Goal: Obtain resource: Obtain resource

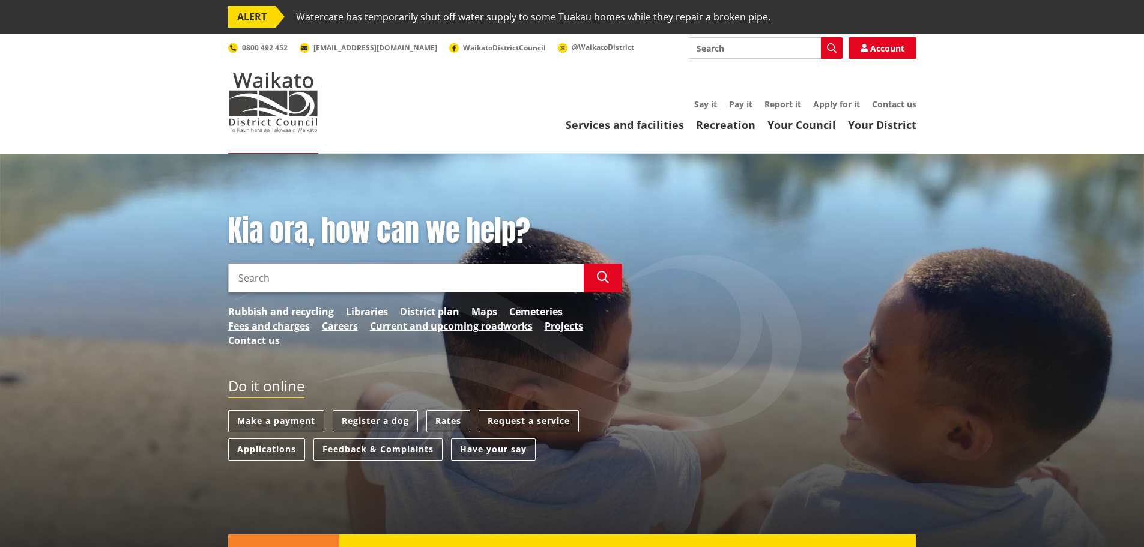
drag, startPoint x: 259, startPoint y: 445, endPoint x: 495, endPoint y: 379, distance: 244.6
click at [495, 379] on div "Do it online" at bounding box center [425, 394] width 394 height 33
click at [261, 447] on link "Applications" at bounding box center [266, 449] width 77 height 22
click at [262, 449] on link "Applications" at bounding box center [266, 449] width 77 height 22
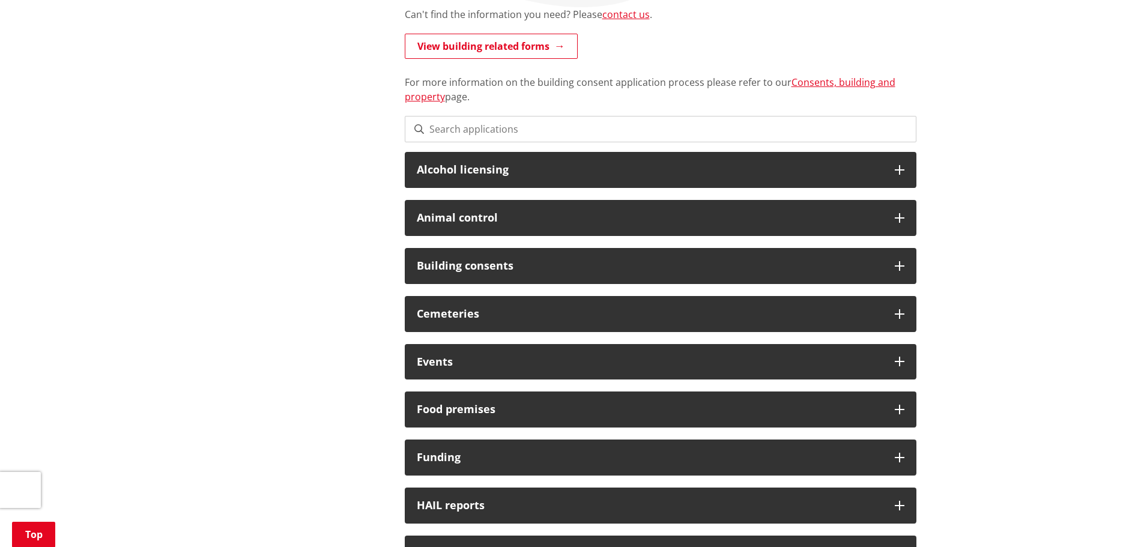
scroll to position [296, 0]
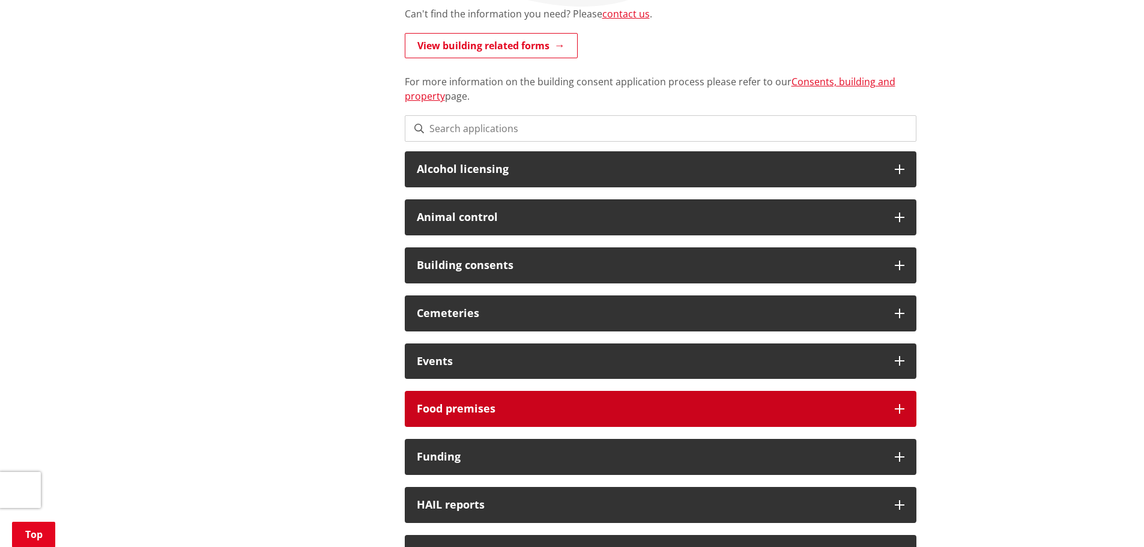
click at [460, 405] on h3 "Food premises" at bounding box center [650, 409] width 466 height 12
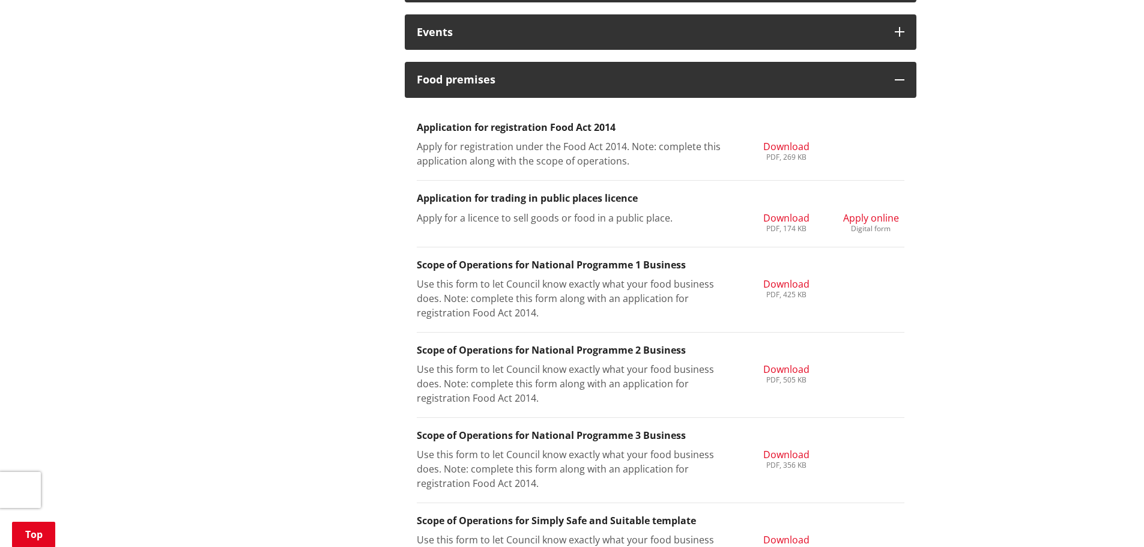
scroll to position [647, 0]
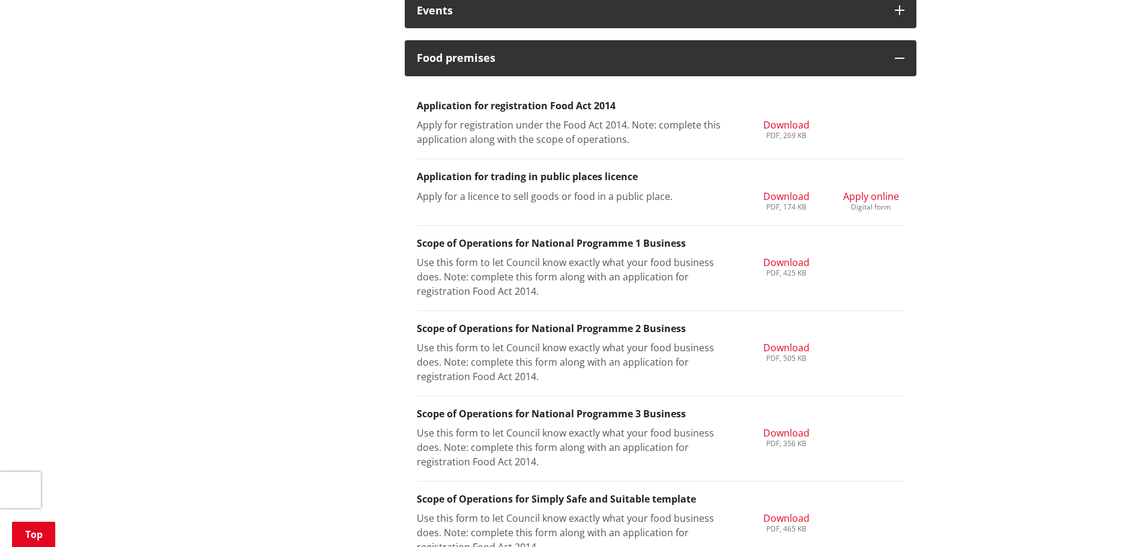
click at [780, 432] on span "Download" at bounding box center [786, 432] width 46 height 13
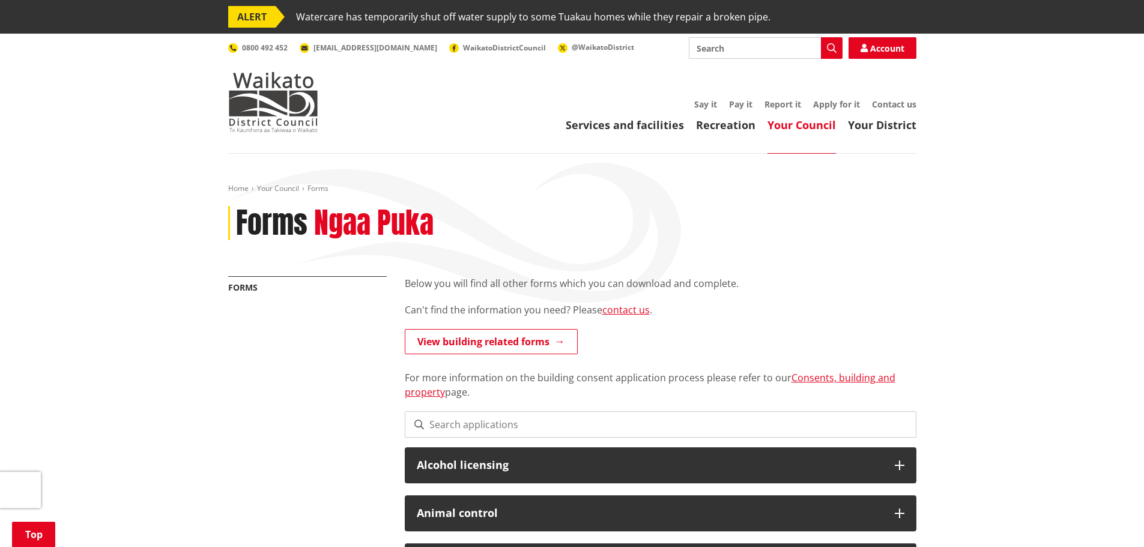
scroll to position [647, 0]
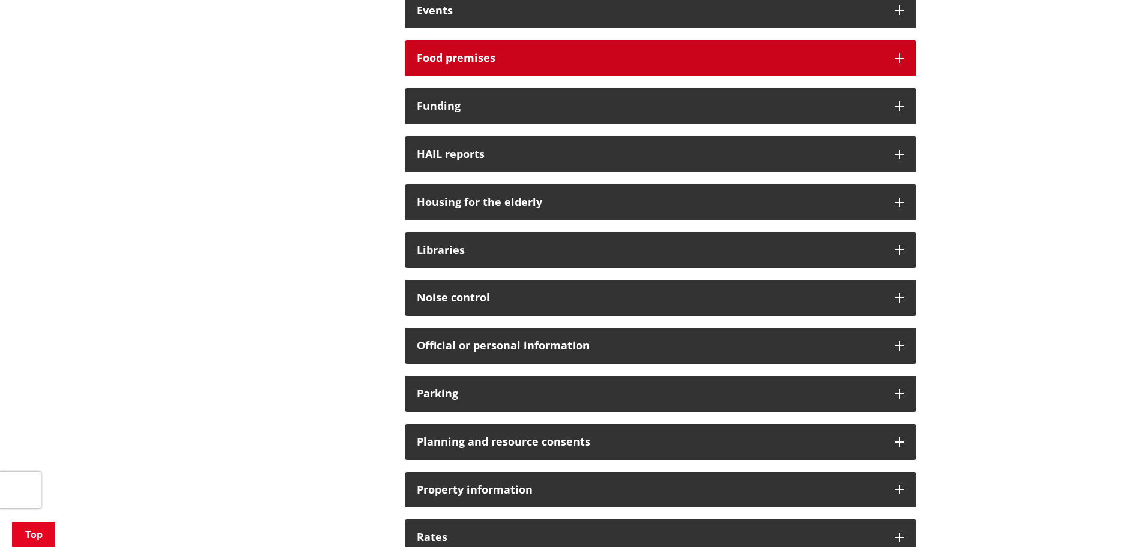
click at [899, 57] on icon at bounding box center [899, 58] width 10 height 10
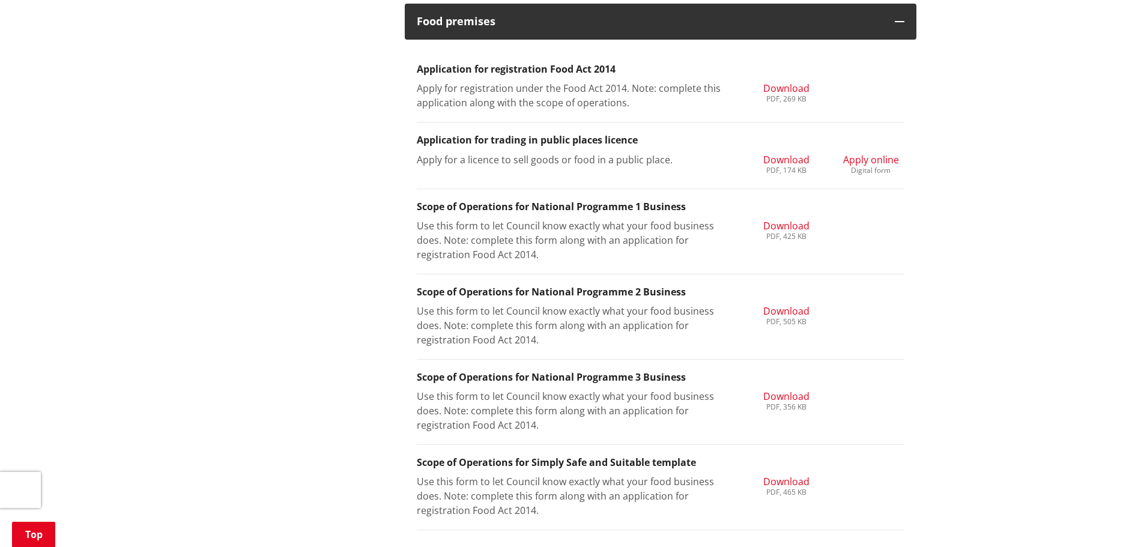
scroll to position [678, 0]
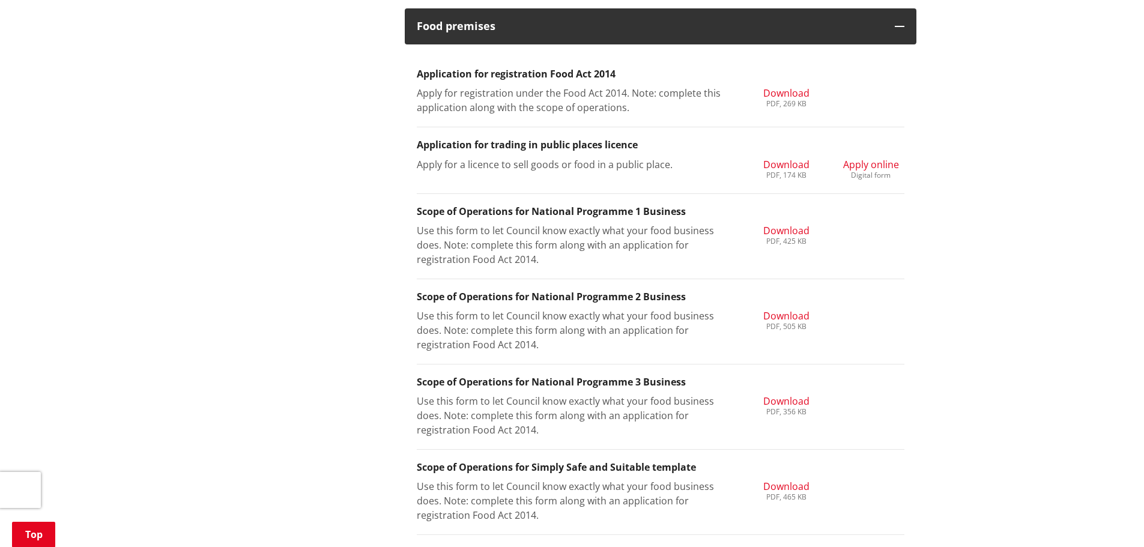
click at [777, 92] on span "Download" at bounding box center [786, 92] width 46 height 13
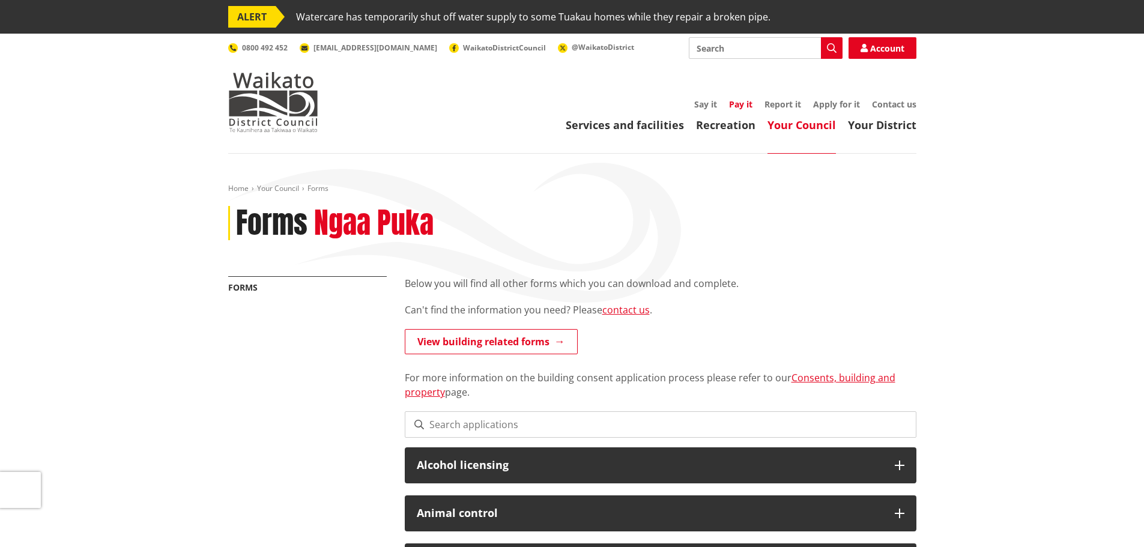
click at [738, 103] on link "Pay it" at bounding box center [740, 103] width 23 height 11
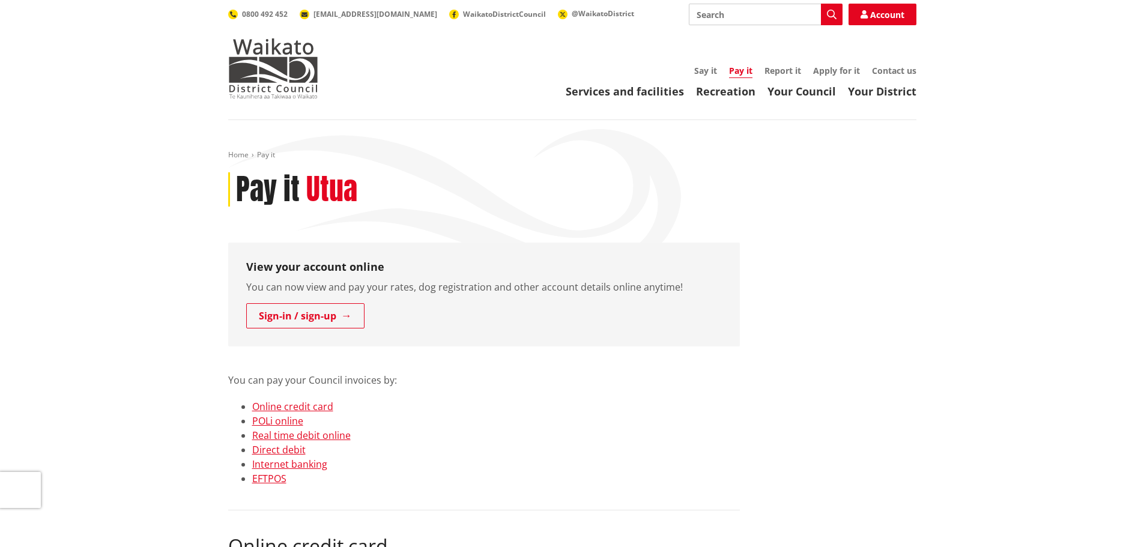
click at [696, 14] on input "Search" at bounding box center [766, 15] width 154 height 22
type input "fees and charges"
click at [829, 13] on icon "button" at bounding box center [832, 15] width 10 height 10
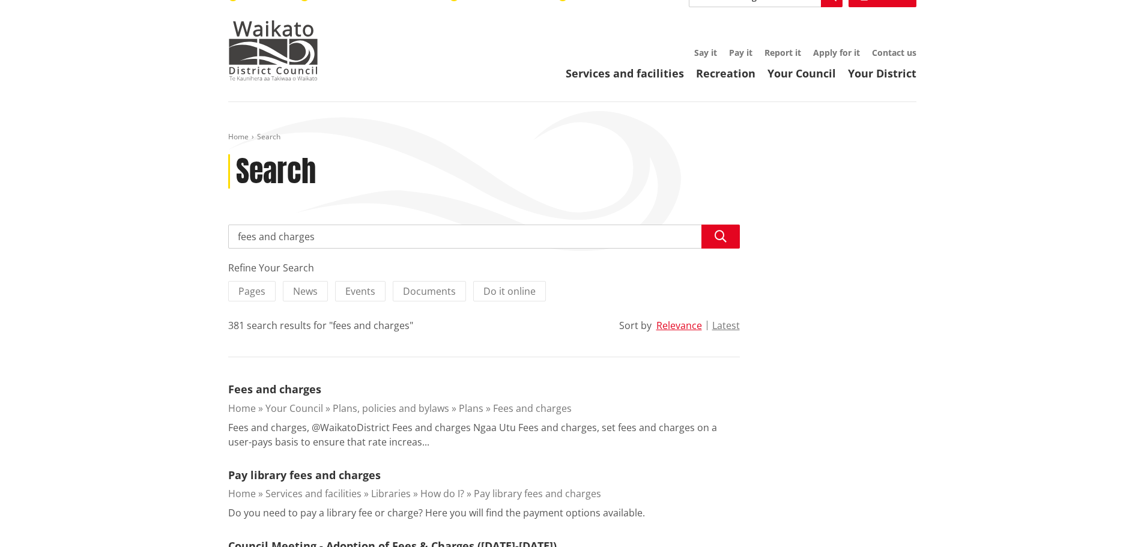
scroll to position [89, 0]
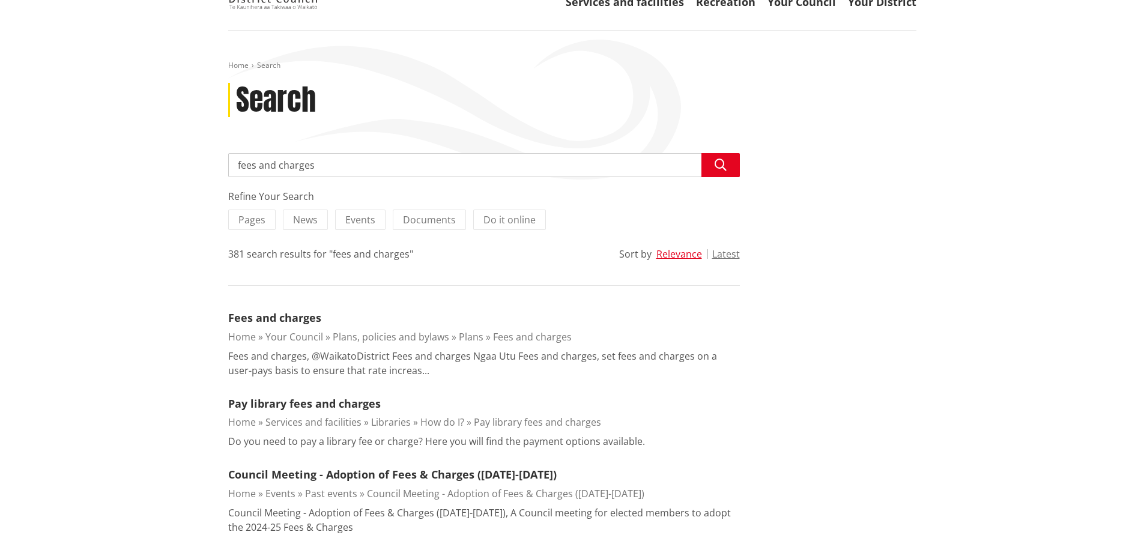
drag, startPoint x: 340, startPoint y: 164, endPoint x: 347, endPoint y: 168, distance: 7.5
click at [344, 167] on input "fees and charges" at bounding box center [483, 165] width 511 height 24
drag, startPoint x: 334, startPoint y: 169, endPoint x: 343, endPoint y: 175, distance: 11.2
click at [340, 173] on input "fees and charges 2024-20" at bounding box center [483, 165] width 511 height 24
type input "fees and charges 2025-2026"
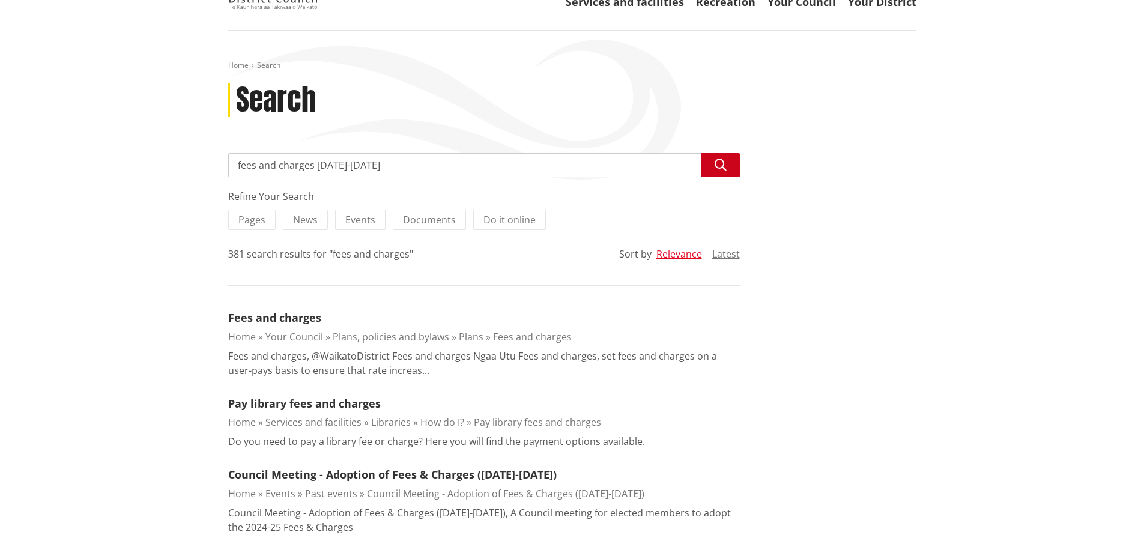
click at [723, 161] on icon "button" at bounding box center [720, 165] width 12 height 12
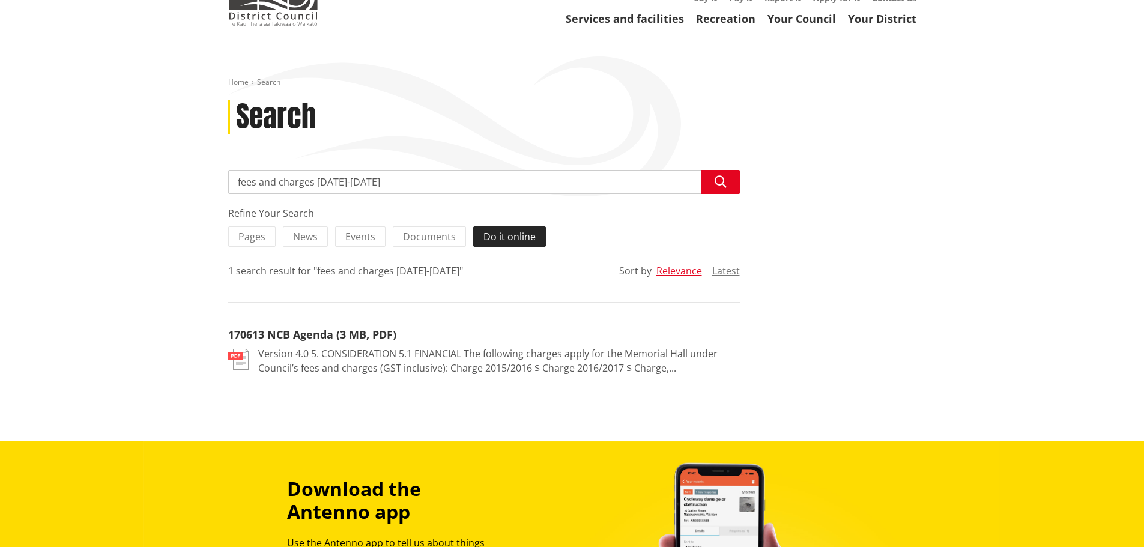
scroll to position [76, 0]
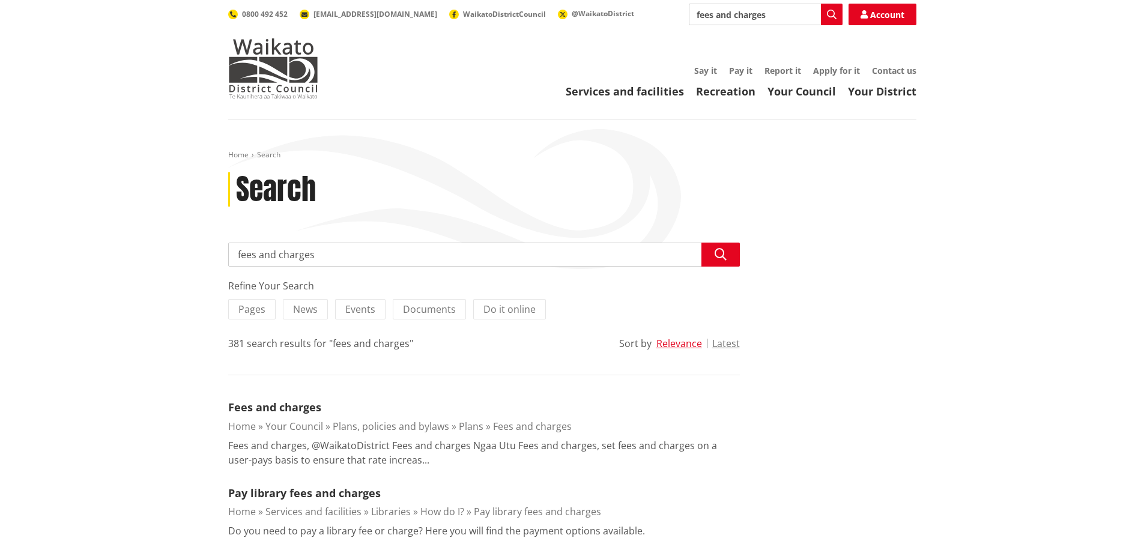
scroll to position [89, 0]
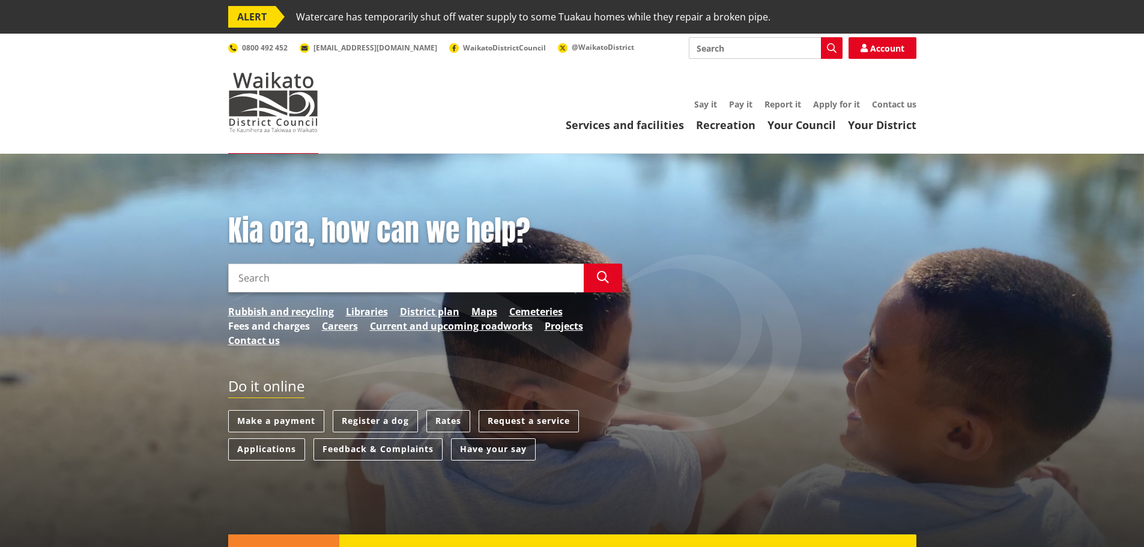
click at [265, 328] on link "Fees and charges" at bounding box center [269, 326] width 82 height 14
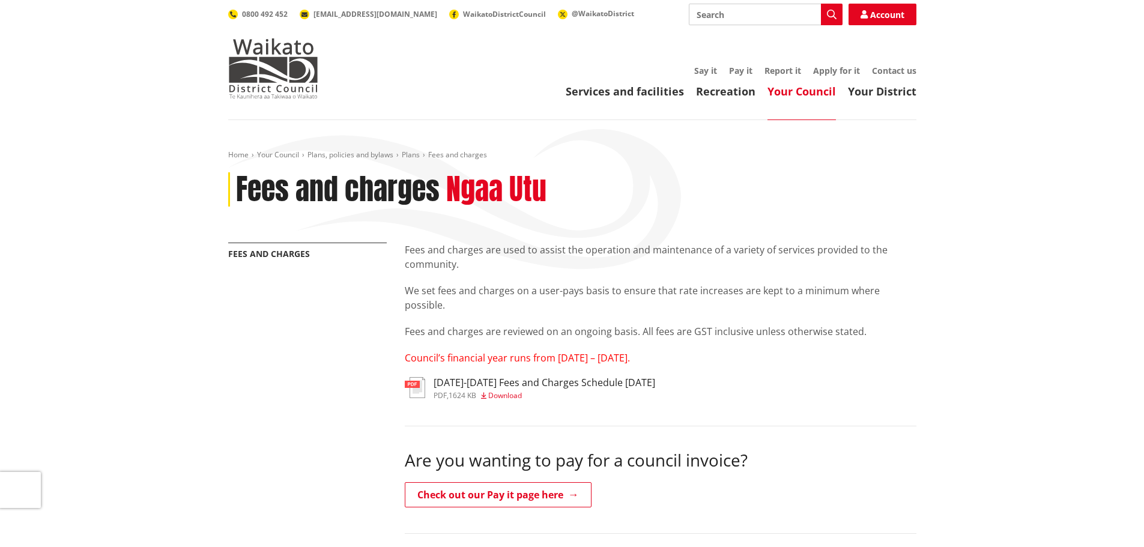
click at [499, 394] on span "Download" at bounding box center [505, 395] width 34 height 10
